Goal: Obtain resource: Download file/media

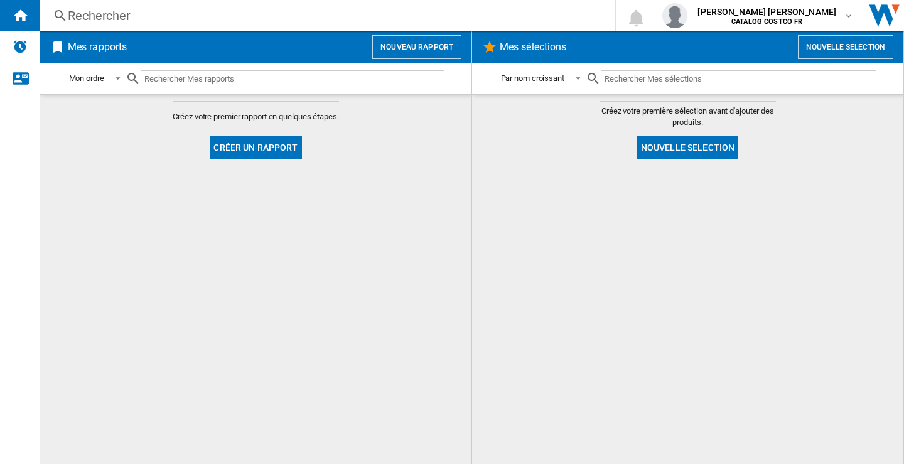
click at [409, 45] on button "Nouveau rapport" at bounding box center [416, 47] width 89 height 24
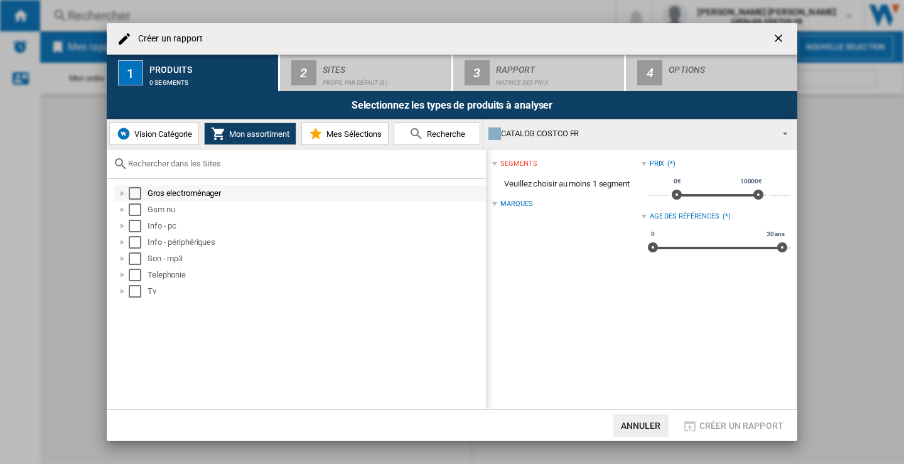
click at [134, 194] on div "Select" at bounding box center [135, 193] width 13 height 13
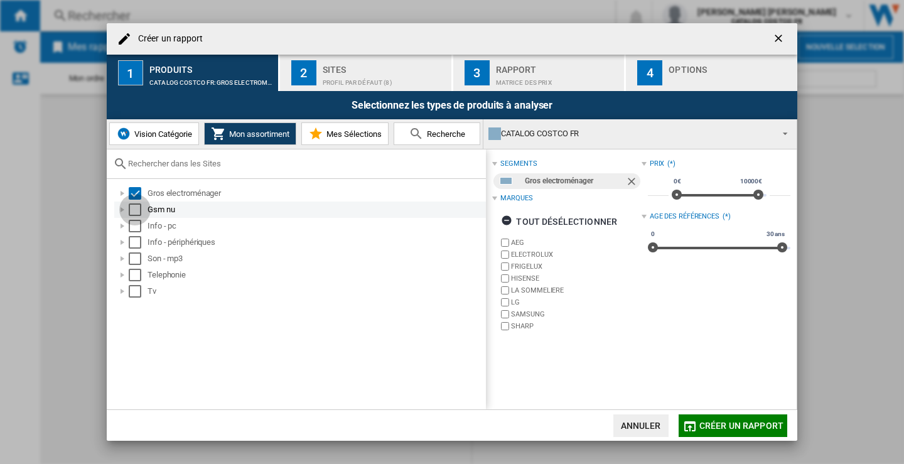
click at [136, 210] on div "Select" at bounding box center [135, 209] width 13 height 13
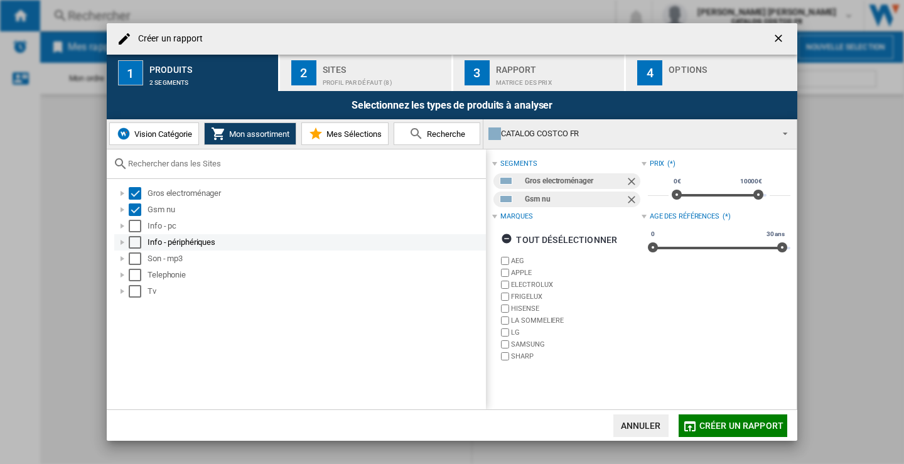
click at [145, 236] on md-checkbox "Select" at bounding box center [138, 242] width 19 height 13
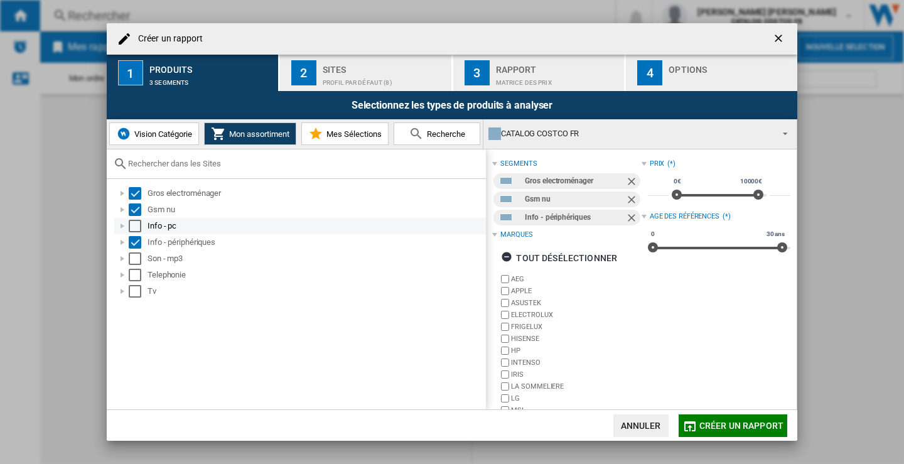
click at [136, 225] on div "Select" at bounding box center [135, 226] width 13 height 13
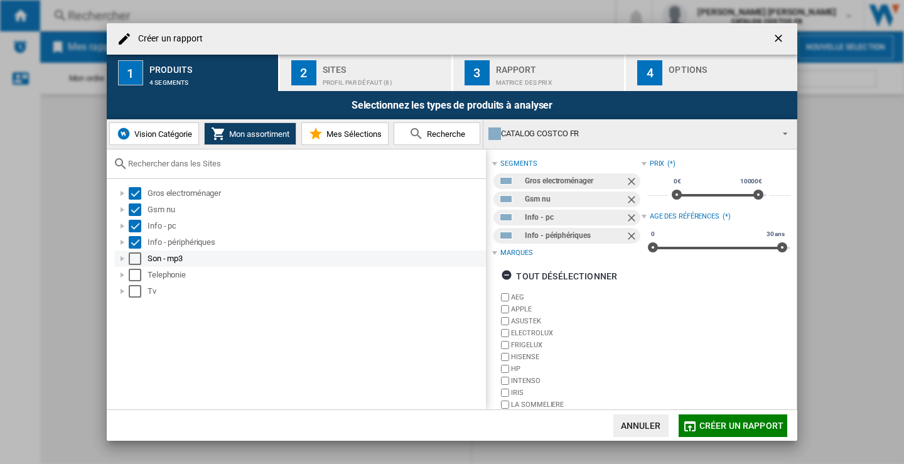
click at [135, 255] on div "Select" at bounding box center [135, 258] width 13 height 13
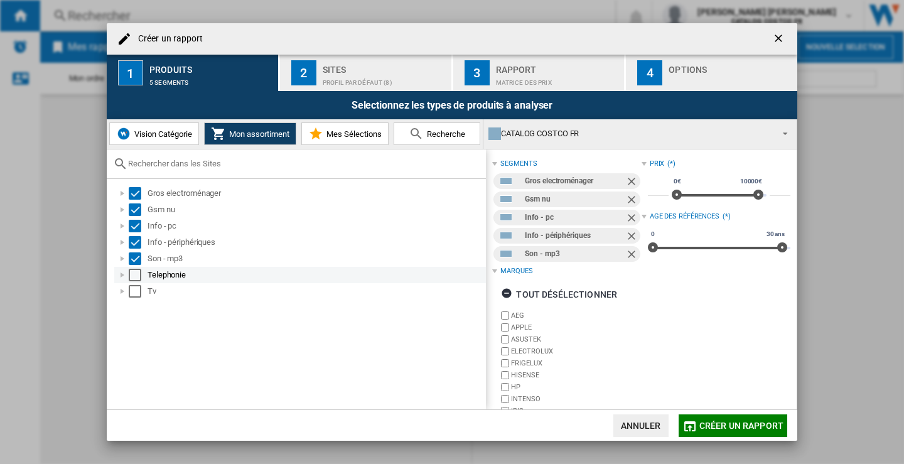
click at [133, 272] on div "Select" at bounding box center [135, 275] width 13 height 13
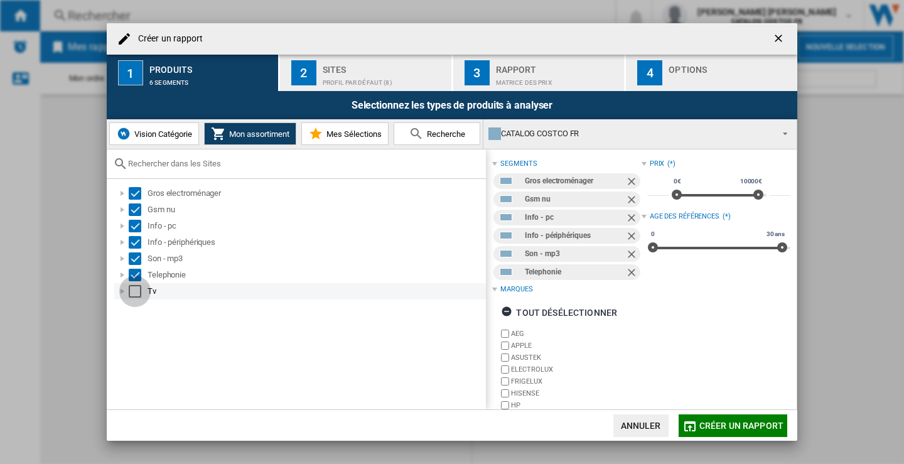
click at [136, 286] on div "Select" at bounding box center [135, 291] width 13 height 13
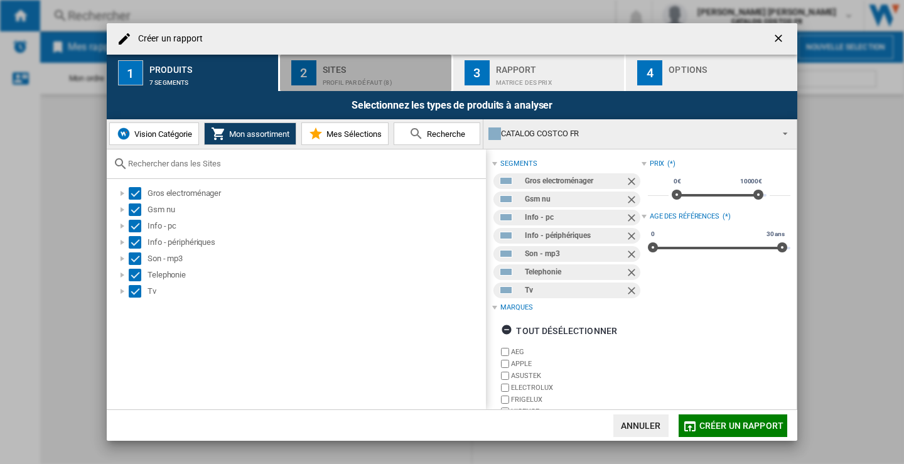
click at [361, 73] on div "Profil par défaut (8)" at bounding box center [385, 79] width 124 height 13
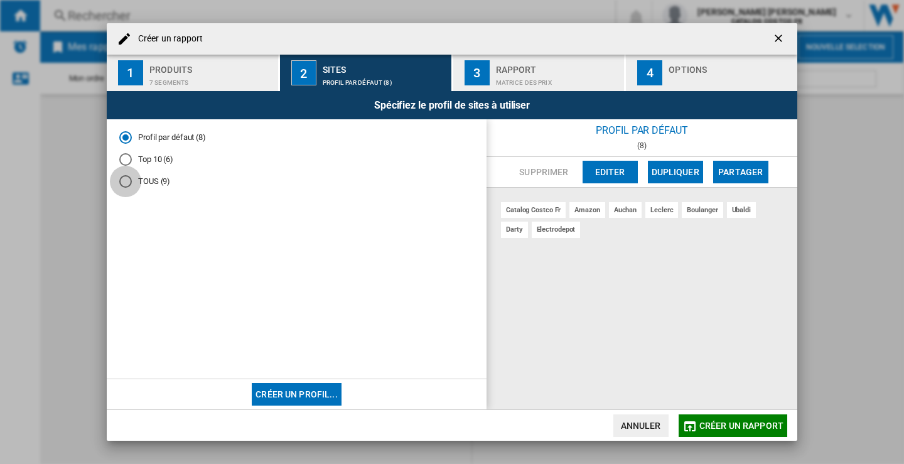
click at [124, 179] on div "TOUS (9)" at bounding box center [125, 181] width 13 height 13
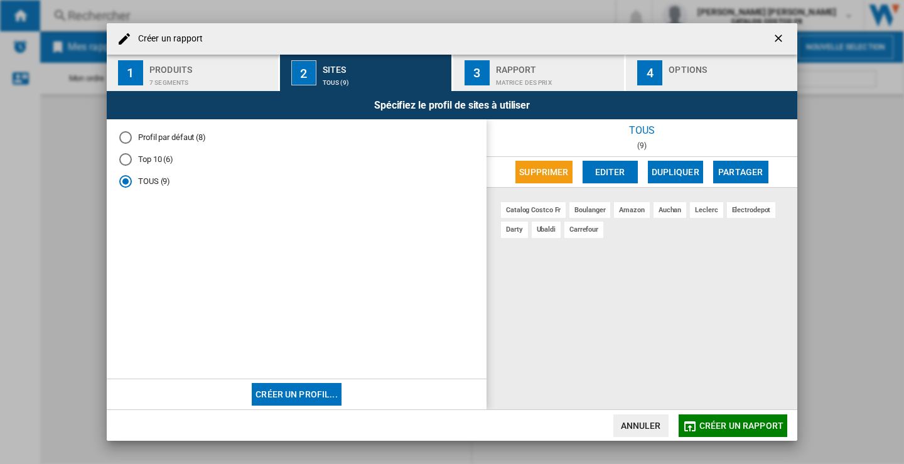
click at [533, 69] on div "Rapport" at bounding box center [558, 66] width 124 height 13
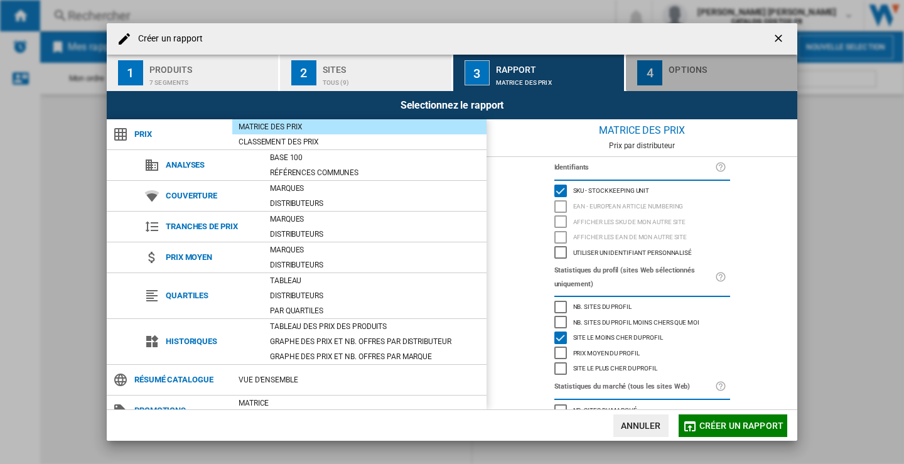
click at [716, 68] on div "Options" at bounding box center [731, 66] width 124 height 13
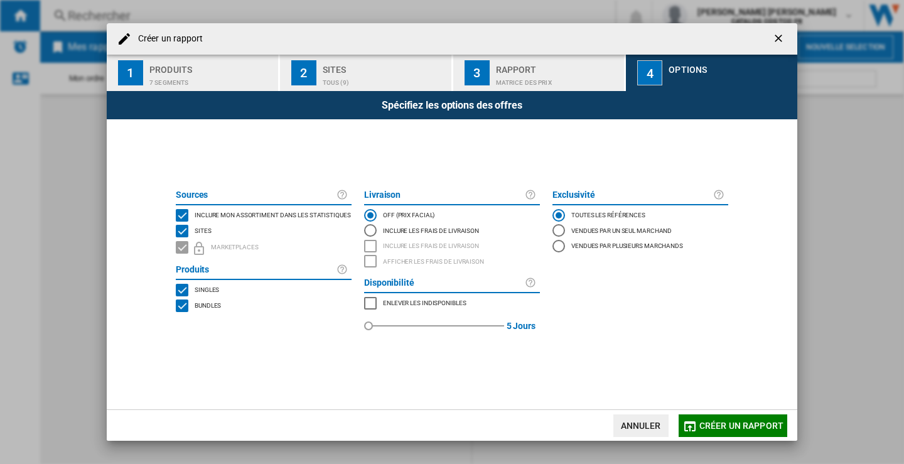
click at [738, 428] on span "Créer un rapport" at bounding box center [741, 426] width 84 height 10
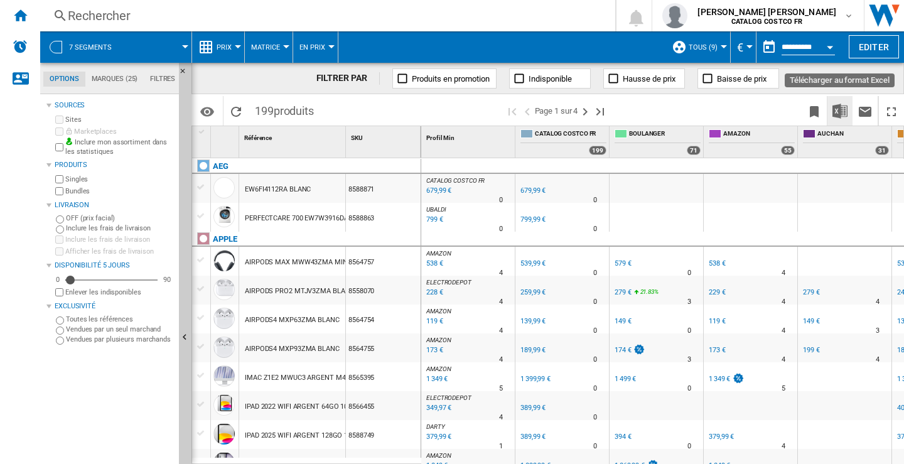
click at [838, 112] on img "Télécharger au format Excel" at bounding box center [839, 111] width 15 height 15
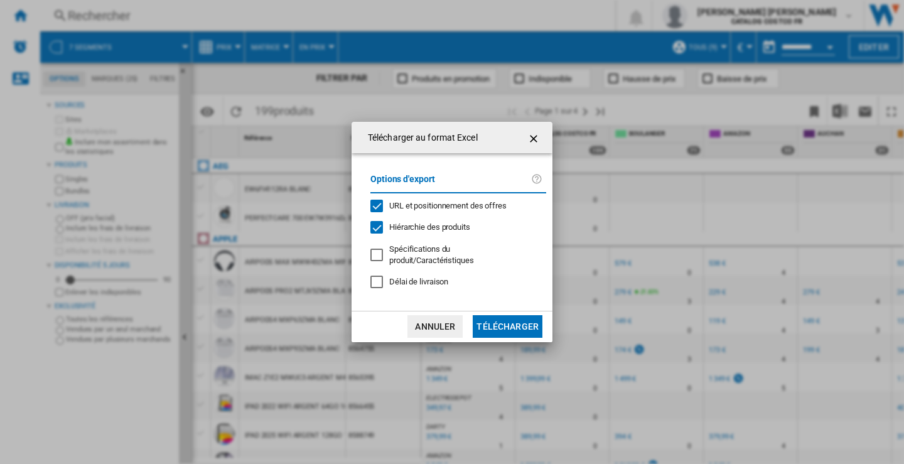
click at [510, 330] on button "Télécharger" at bounding box center [508, 326] width 70 height 23
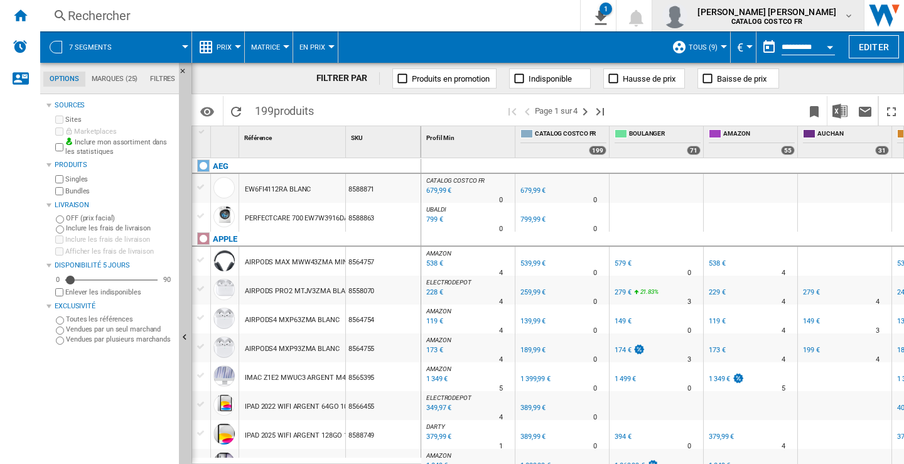
click at [845, 14] on md-icon "button" at bounding box center [849, 16] width 10 height 10
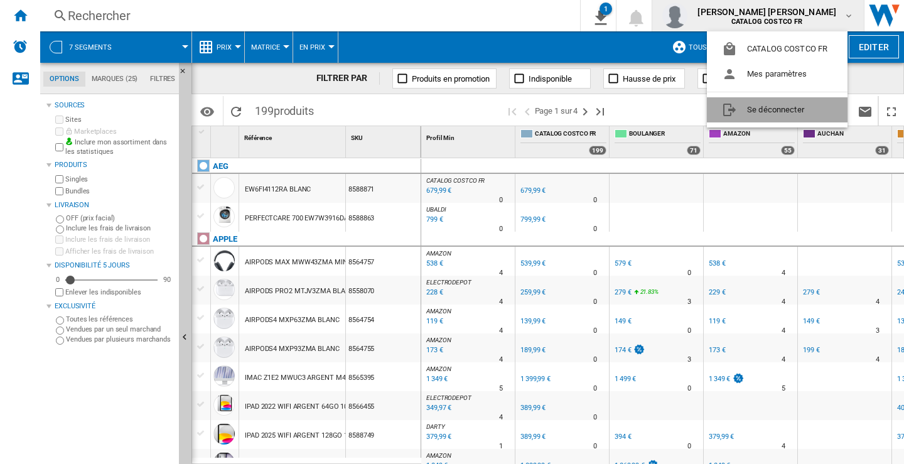
click at [756, 106] on button "Se déconnecter" at bounding box center [777, 109] width 141 height 25
